Goal: Check status: Check status

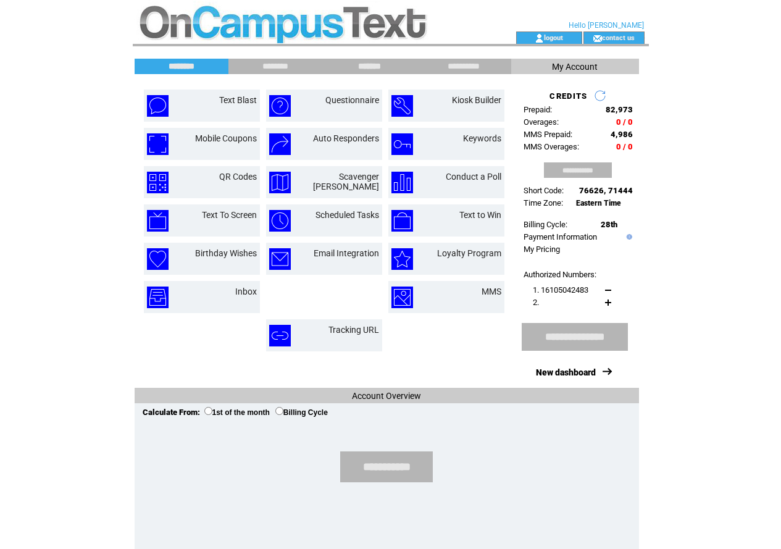
click at [380, 70] on input "*******" at bounding box center [369, 66] width 93 height 10
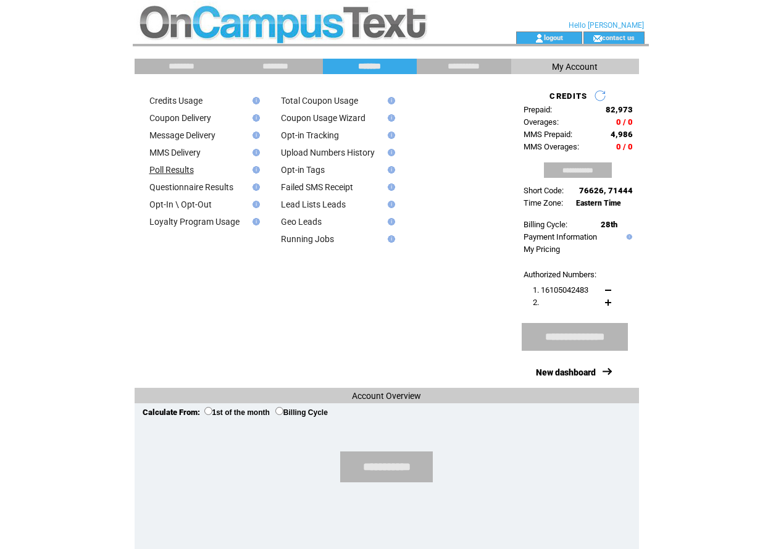
click at [180, 171] on link "Poll Results" at bounding box center [171, 170] width 44 height 10
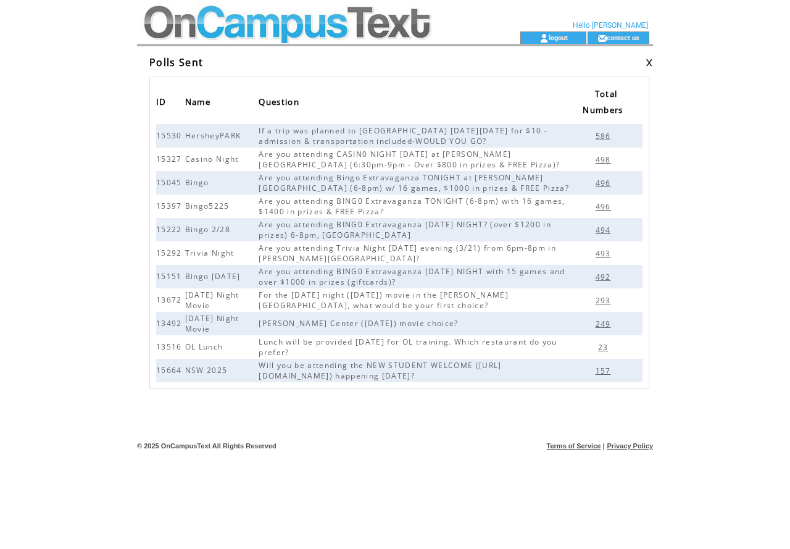
click at [601, 370] on span "157" at bounding box center [605, 370] width 19 height 10
